Goal: Navigation & Orientation: Understand site structure

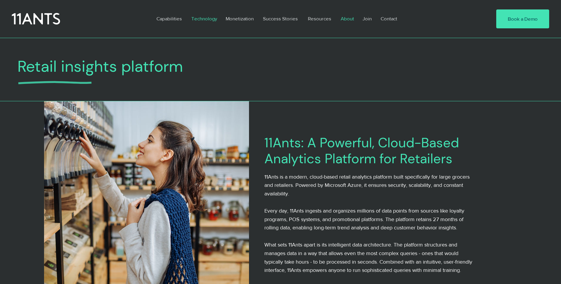
click at [340, 15] on p "About" at bounding box center [347, 19] width 19 height 14
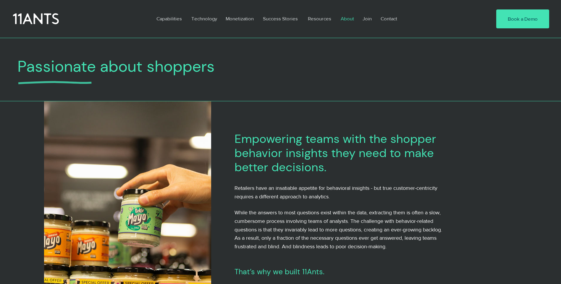
click at [22, 15] on icon at bounding box center [36, 18] width 46 height 13
